Goal: Information Seeking & Learning: Learn about a topic

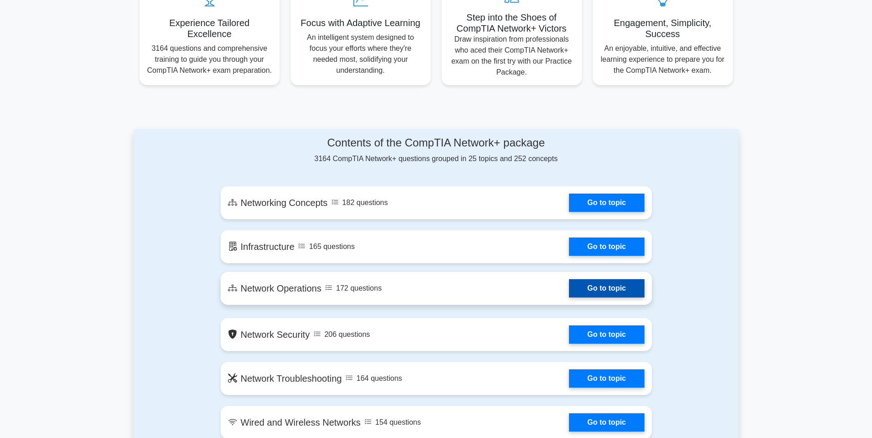
scroll to position [366, 0]
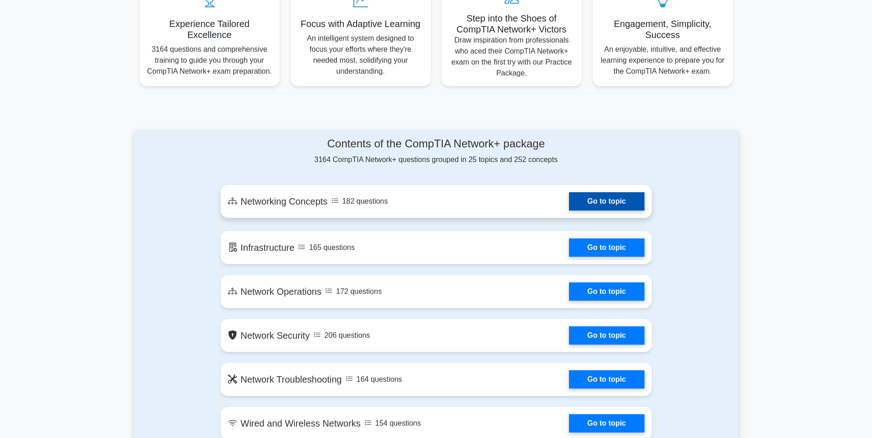
click at [599, 196] on link "Go to topic" at bounding box center [606, 201] width 75 height 18
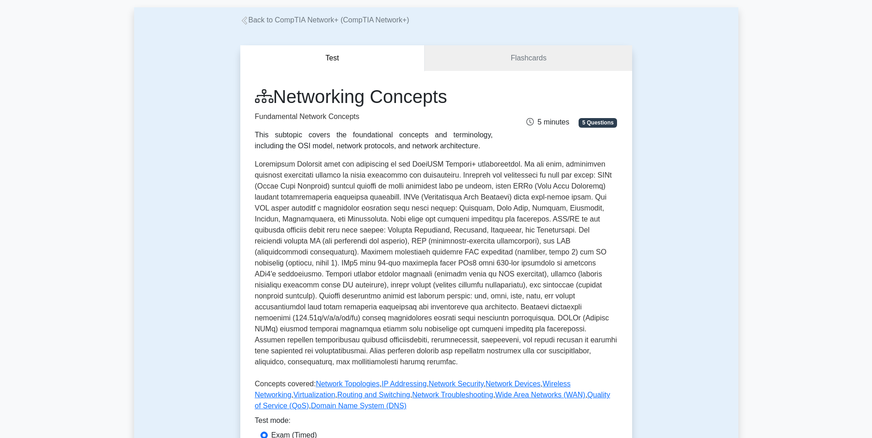
scroll to position [275, 0]
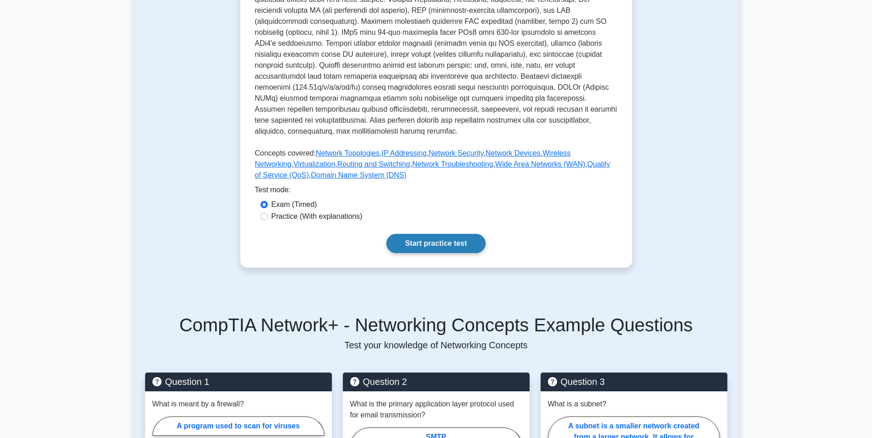
click at [444, 234] on link "Start practice test" at bounding box center [435, 243] width 99 height 19
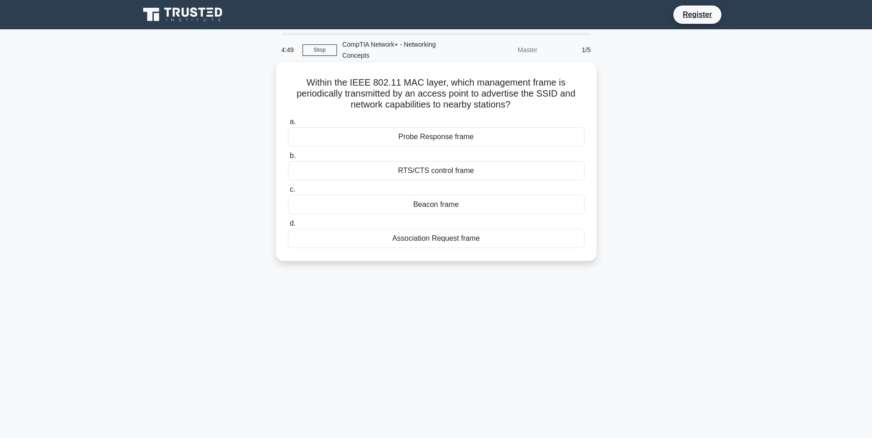
click at [445, 169] on div "RTS/CTS control frame" at bounding box center [436, 170] width 297 height 19
click at [288, 159] on input "b. RTS/CTS control frame" at bounding box center [288, 156] width 0 height 6
